Goal: Find specific page/section

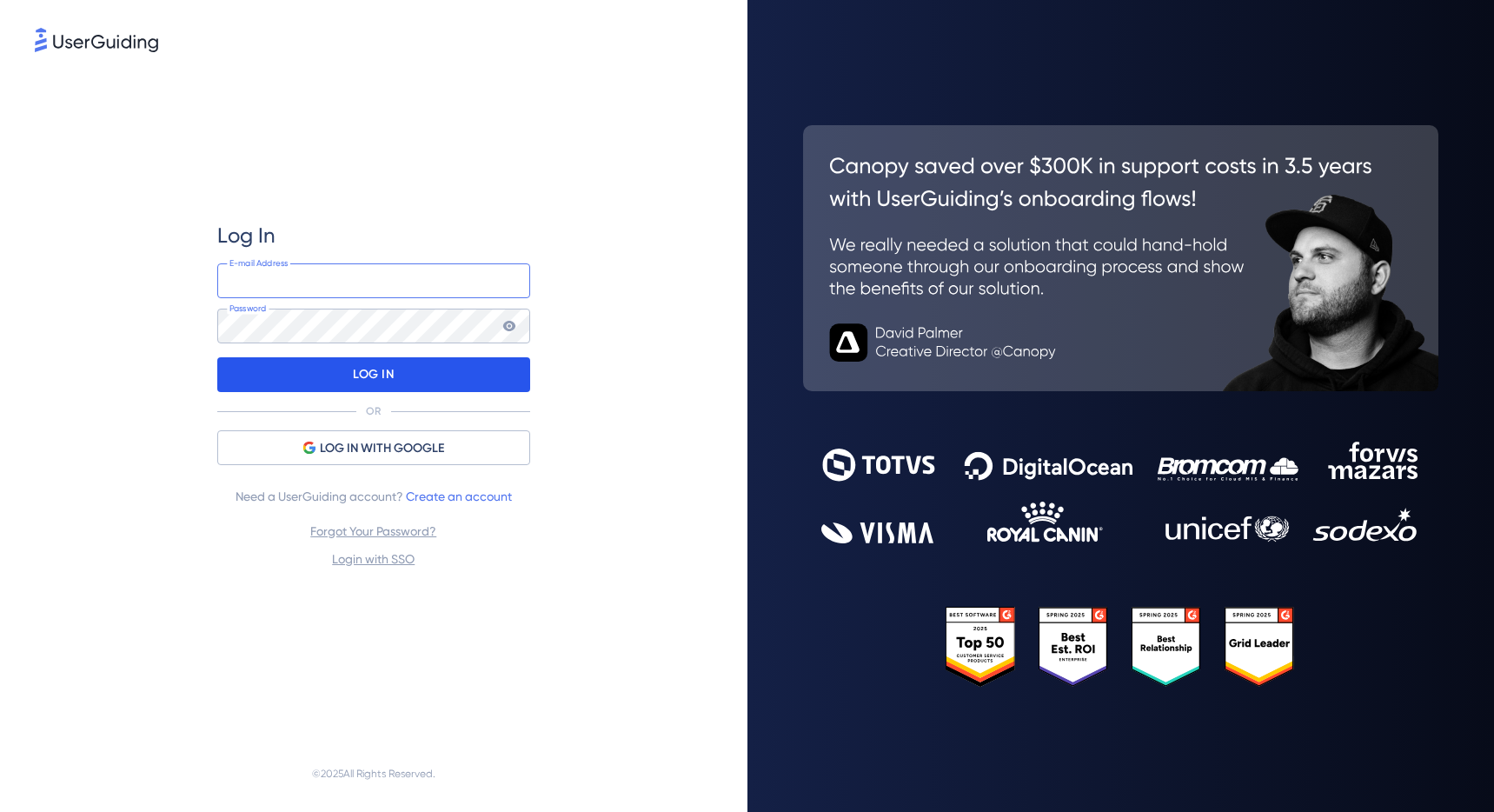
type input "[EMAIL_ADDRESS][DOMAIN_NAME]"
click at [435, 377] on div "LOG IN" at bounding box center [374, 374] width 313 height 35
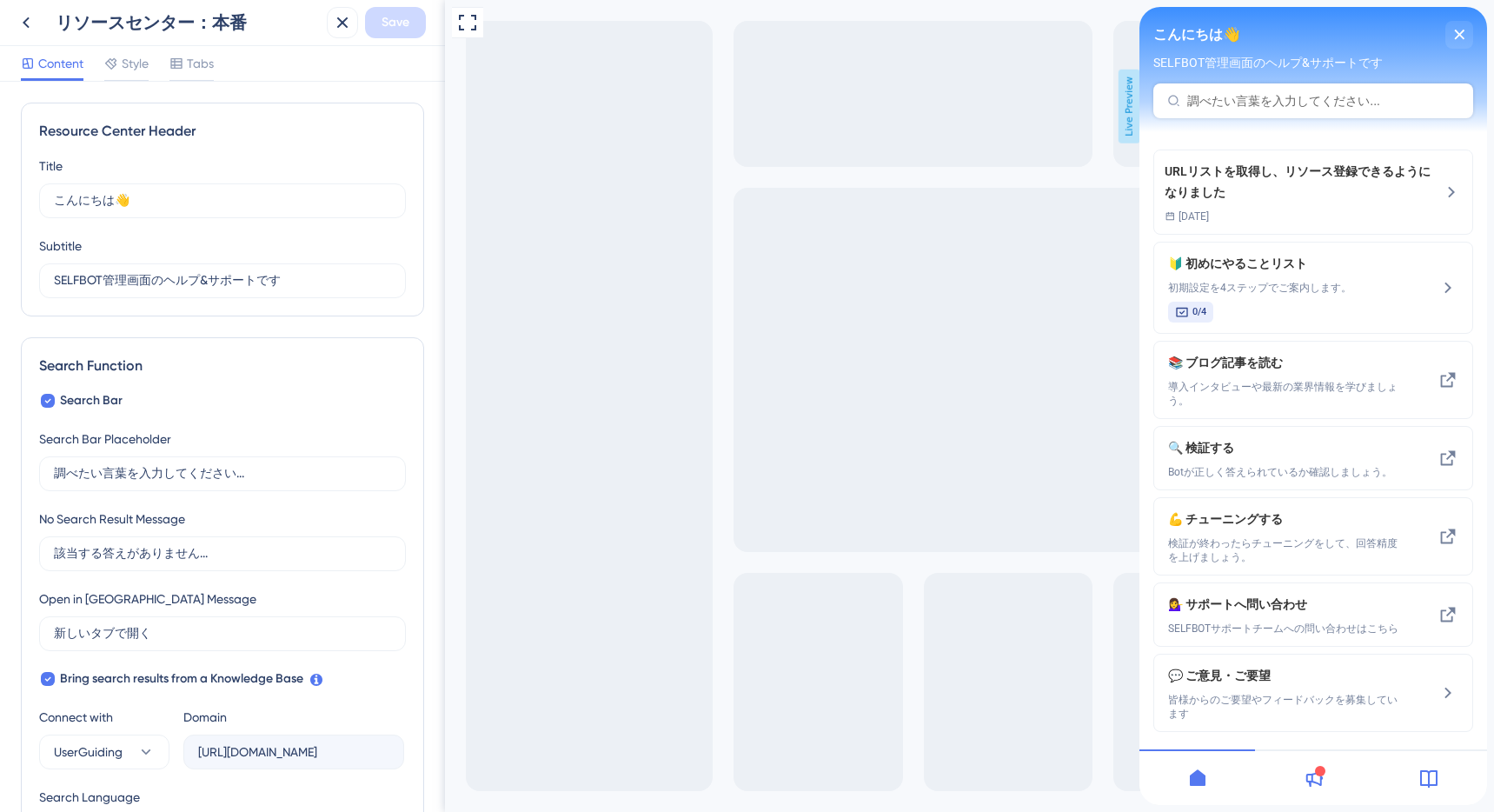
click at [136, 48] on div "Content Style Tabs" at bounding box center [223, 64] width 445 height 36
click at [25, 29] on icon at bounding box center [26, 22] width 21 height 21
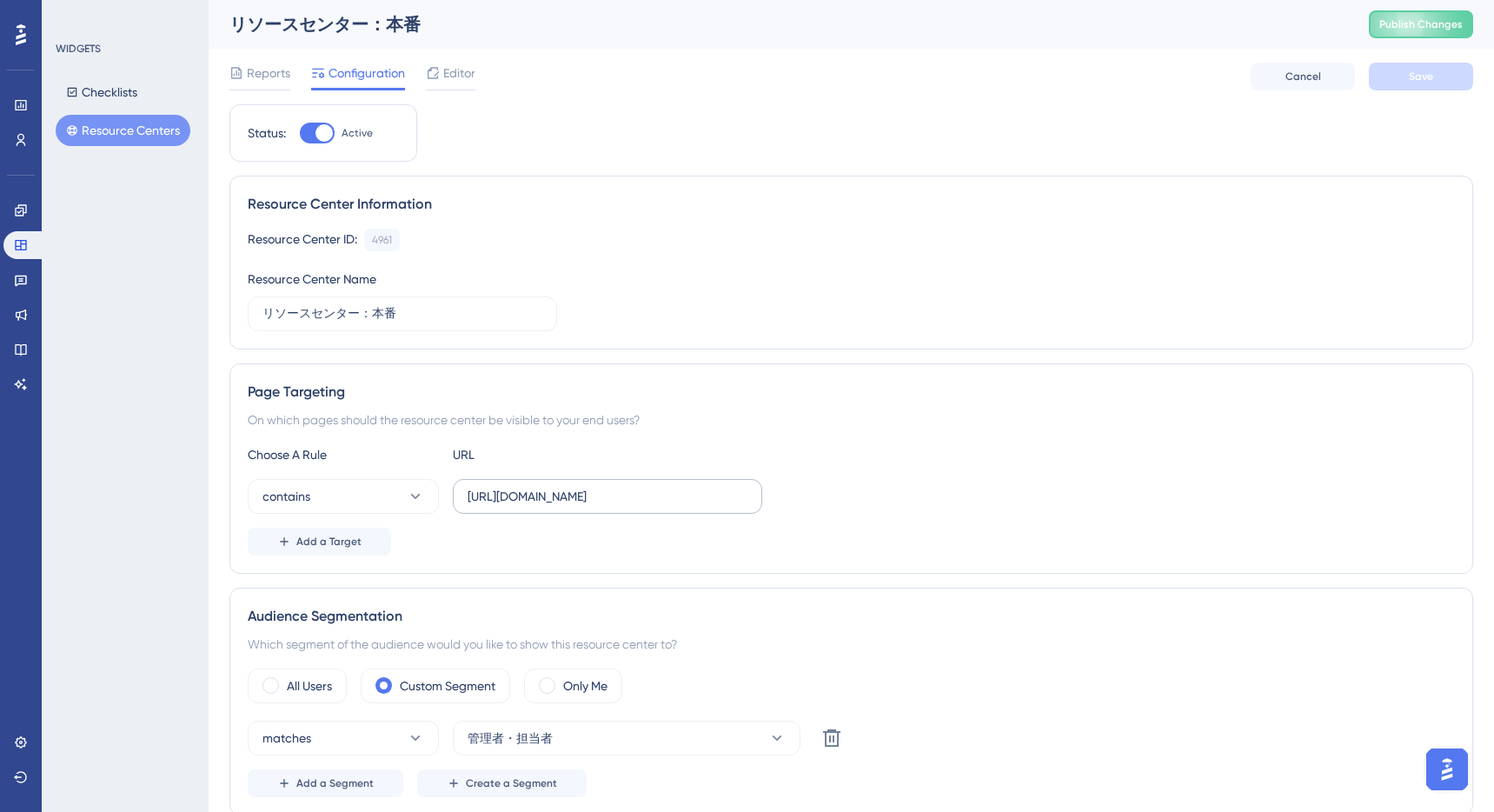
drag, startPoint x: 751, startPoint y: 500, endPoint x: 459, endPoint y: 490, distance: 292.2
click at [459, 490] on label "[URL][DOMAIN_NAME]" at bounding box center [607, 496] width 310 height 35
click at [283, 67] on span "Reports" at bounding box center [269, 72] width 44 height 21
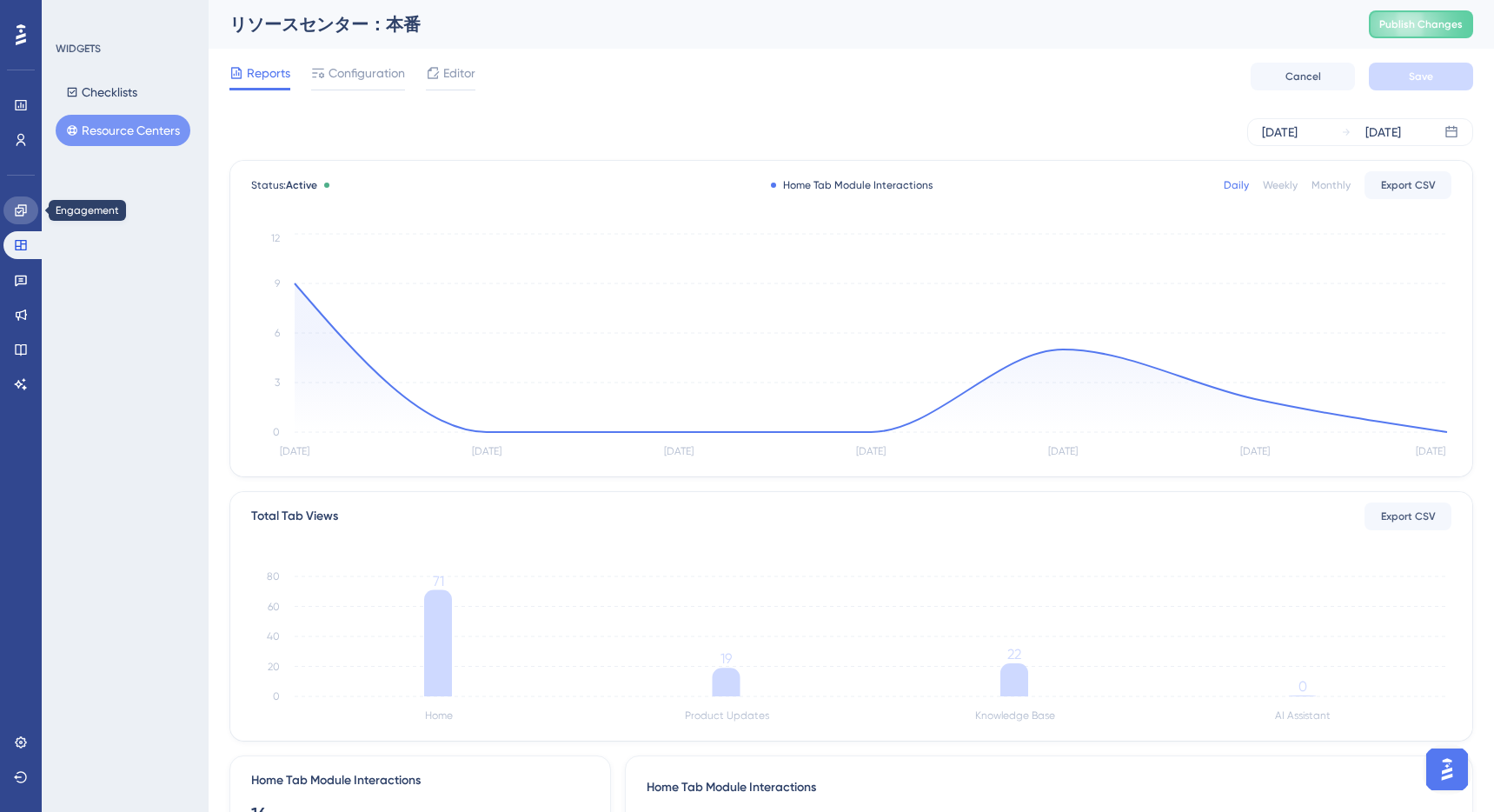
click at [18, 214] on icon at bounding box center [21, 211] width 14 height 14
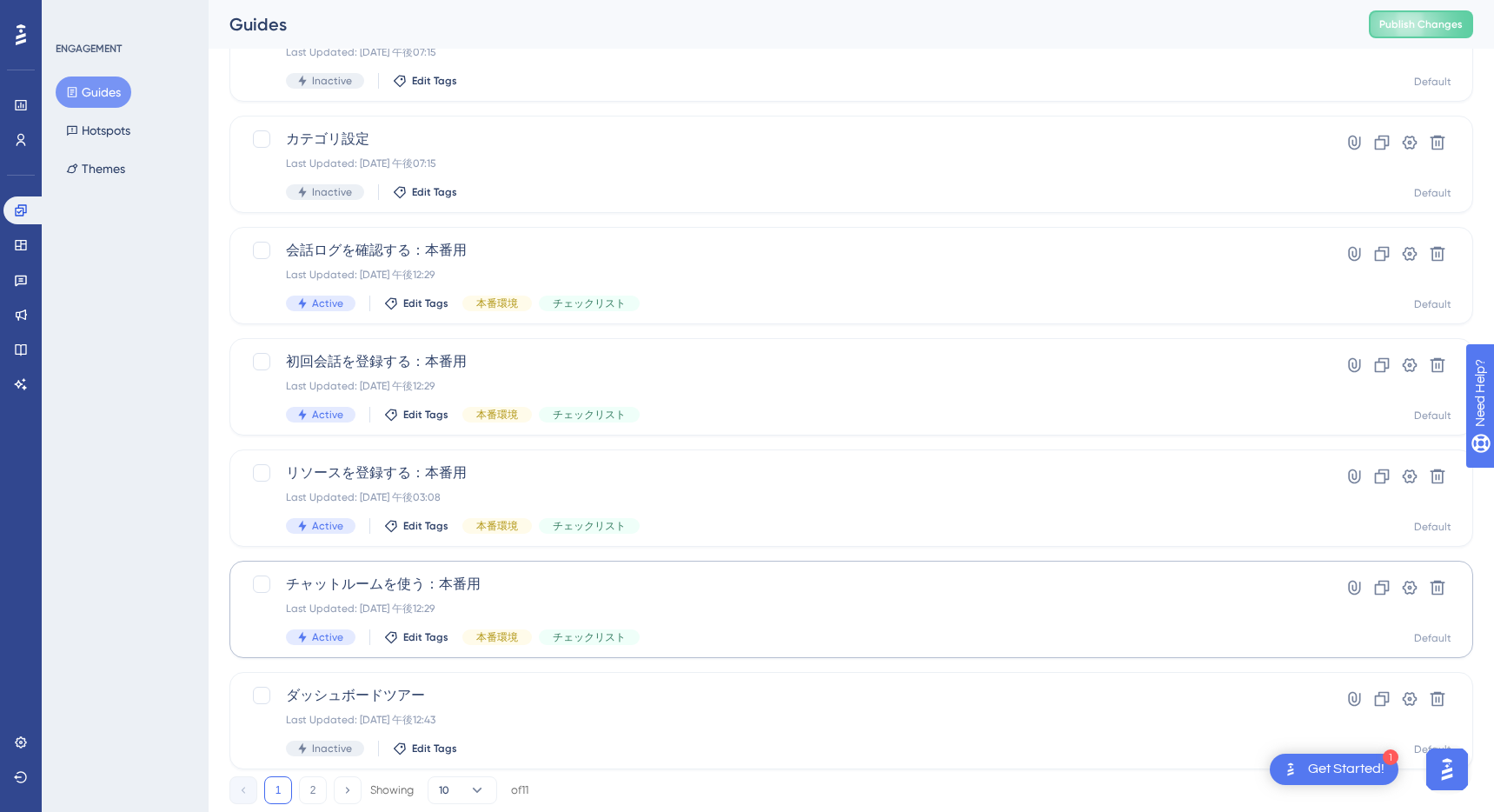
scroll to position [537, 0]
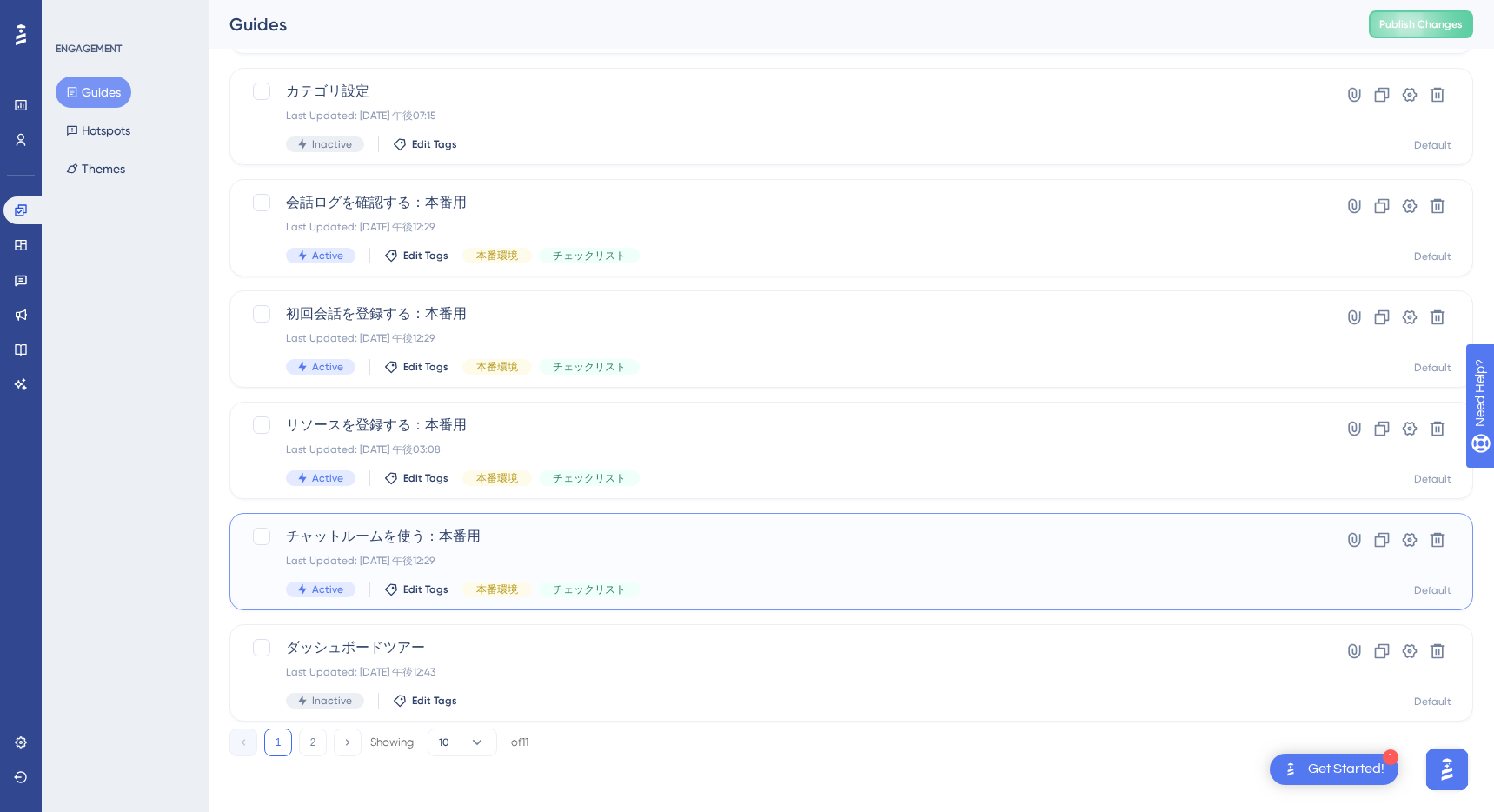
click at [749, 555] on div "Last Updated: [DATE] 午後12:29" at bounding box center [782, 561] width 992 height 14
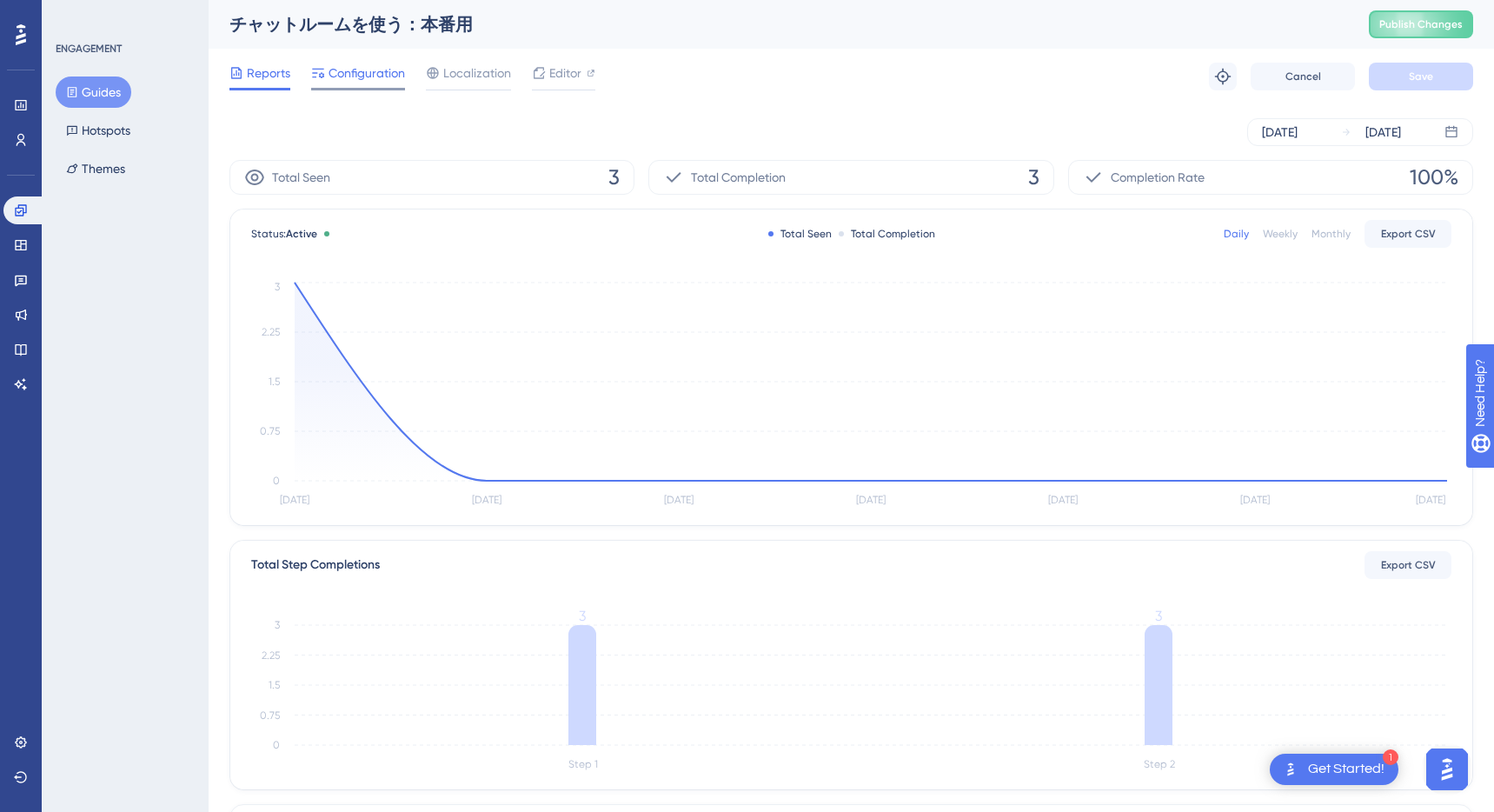
click at [351, 68] on span "Configuration" at bounding box center [366, 72] width 76 height 21
